Goal: Navigation & Orientation: Find specific page/section

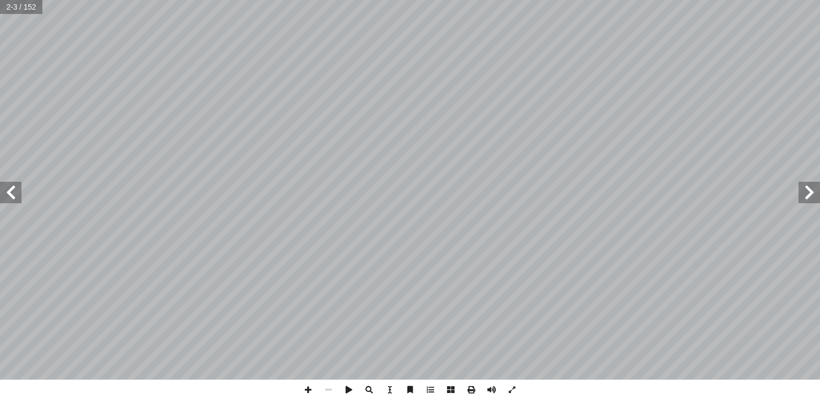
click at [17, 201] on span at bounding box center [10, 192] width 21 height 21
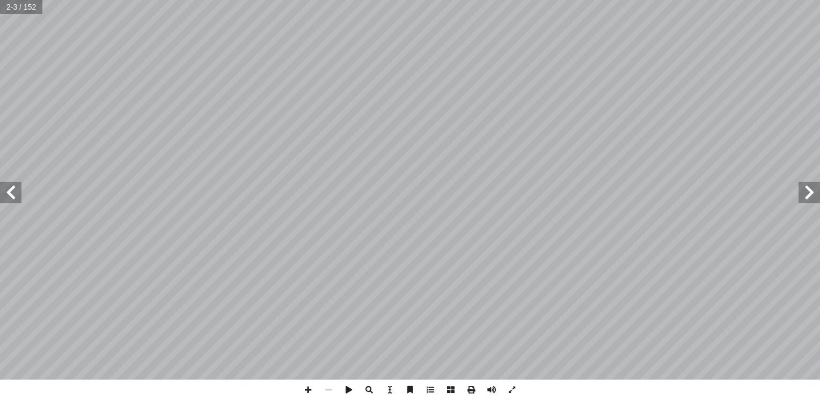
click at [17, 201] on span at bounding box center [10, 192] width 21 height 21
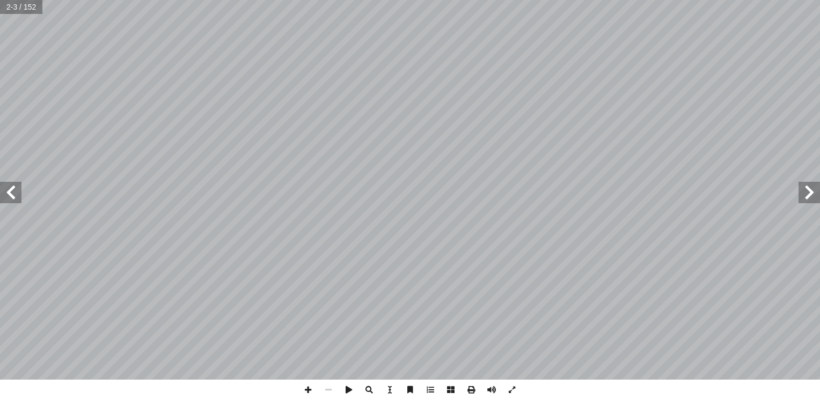
click at [17, 201] on span at bounding box center [10, 192] width 21 height 21
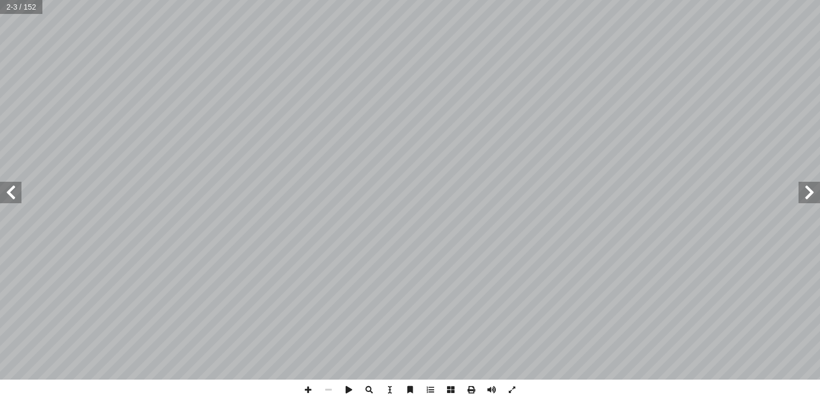
click at [17, 201] on span at bounding box center [10, 192] width 21 height 21
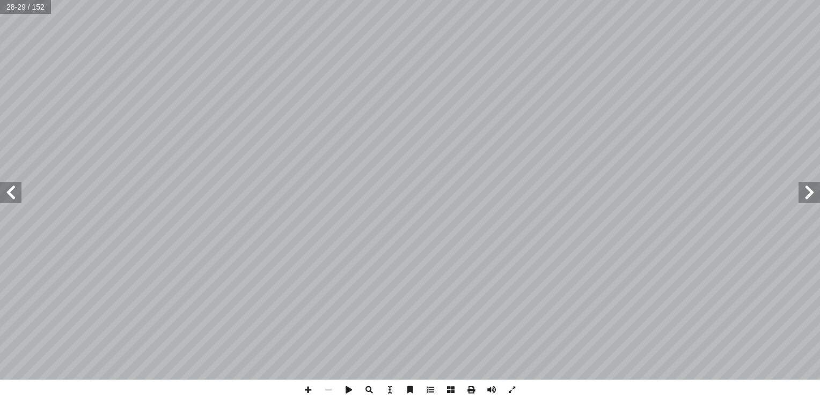
click at [10, 192] on span at bounding box center [10, 192] width 21 height 21
click at [809, 196] on span at bounding box center [808, 192] width 21 height 21
click at [9, 198] on span at bounding box center [10, 192] width 21 height 21
click at [812, 198] on span at bounding box center [808, 192] width 21 height 21
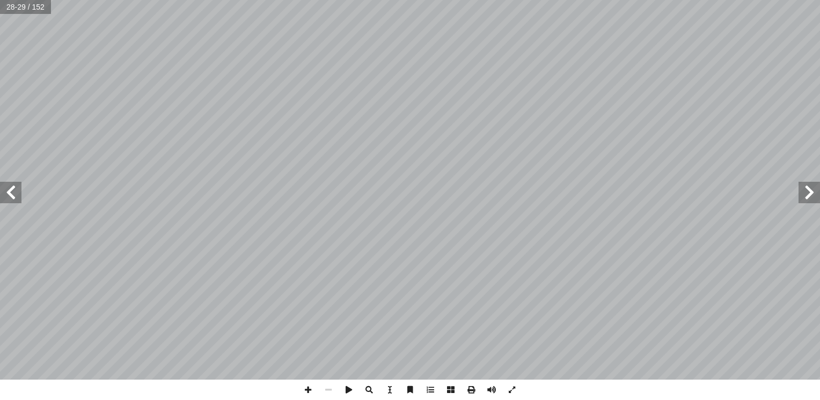
click at [812, 198] on span at bounding box center [808, 192] width 21 height 21
click at [11, 196] on span at bounding box center [10, 192] width 21 height 21
